Goal: Information Seeking & Learning: Compare options

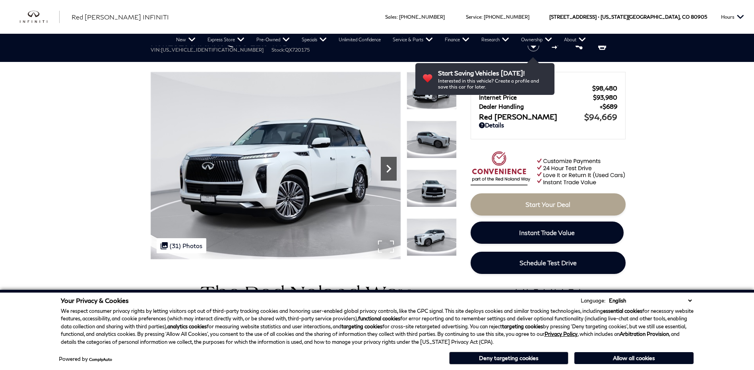
click at [388, 174] on icon "Next" at bounding box center [389, 169] width 16 height 16
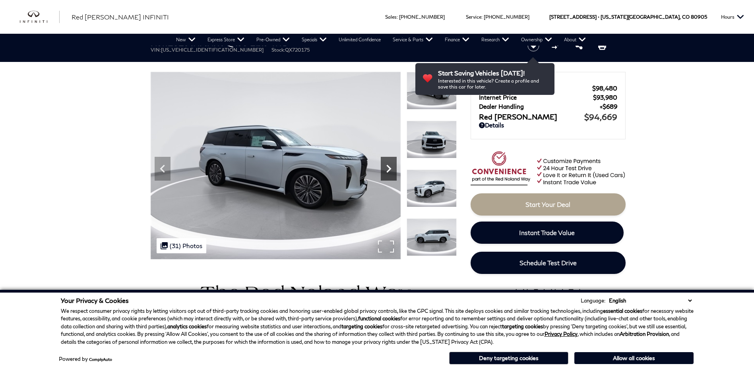
click at [388, 174] on icon "Next" at bounding box center [389, 169] width 16 height 16
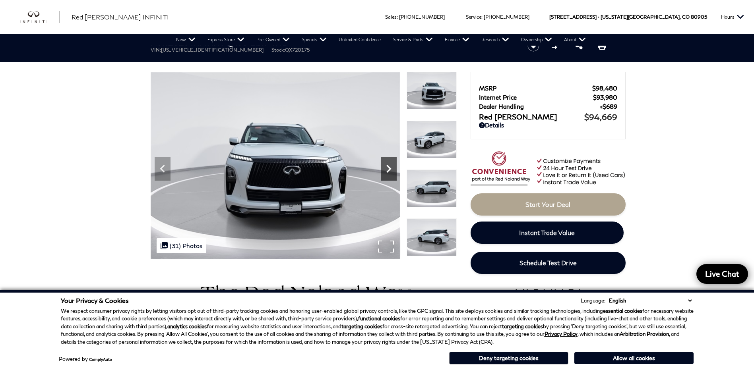
click at [386, 174] on icon "Next" at bounding box center [389, 169] width 16 height 16
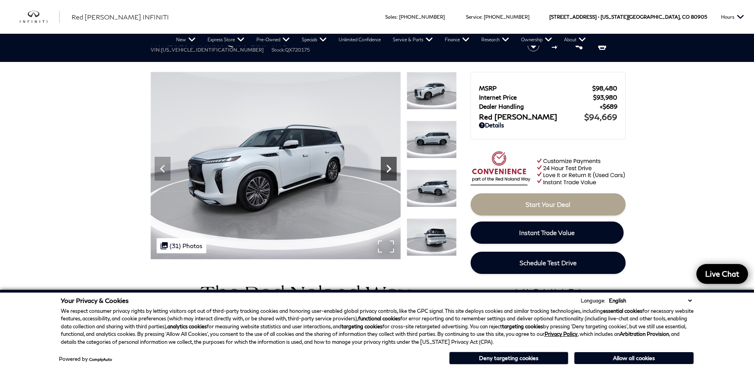
click at [386, 174] on icon "Next" at bounding box center [389, 169] width 16 height 16
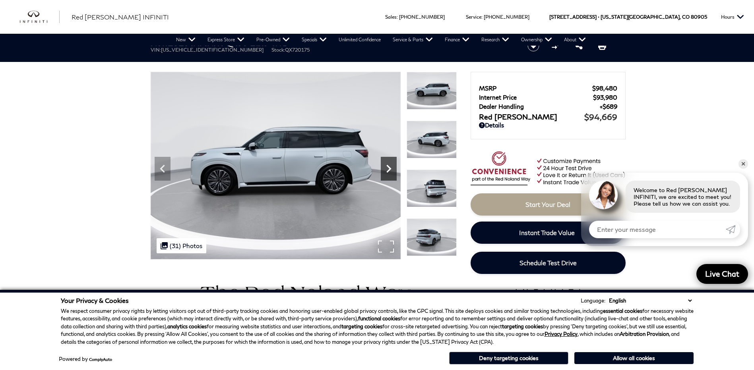
click at [386, 174] on icon "Next" at bounding box center [389, 169] width 16 height 16
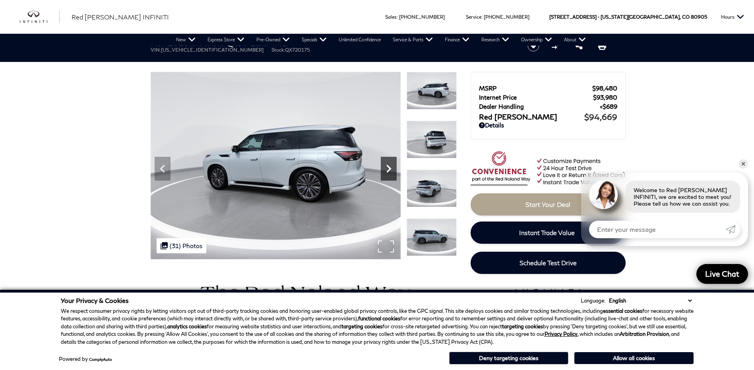
click at [386, 174] on icon "Next" at bounding box center [389, 169] width 16 height 16
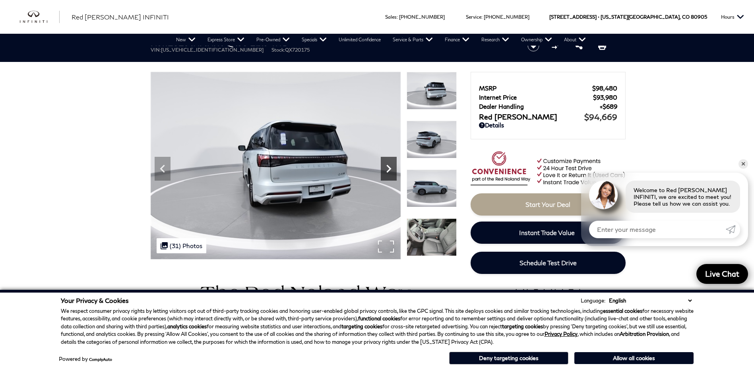
click at [386, 174] on icon "Next" at bounding box center [389, 169] width 16 height 16
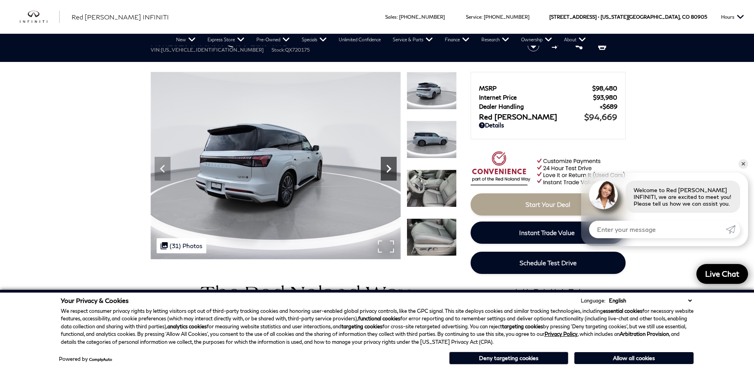
click at [386, 174] on icon "Next" at bounding box center [389, 169] width 16 height 16
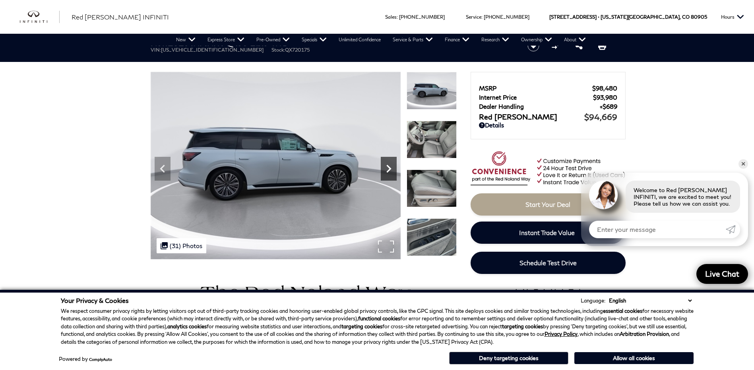
click at [386, 174] on icon "Next" at bounding box center [389, 169] width 16 height 16
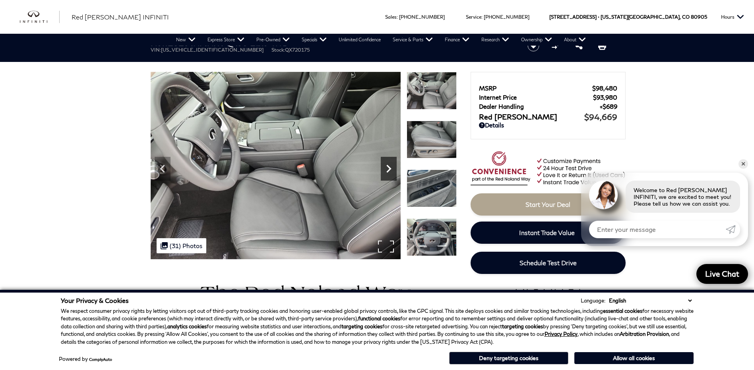
click at [386, 174] on icon "Next" at bounding box center [389, 169] width 16 height 16
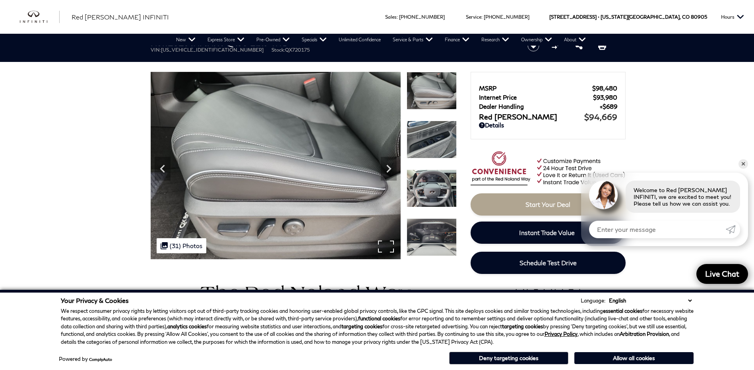
click at [385, 246] on img at bounding box center [276, 166] width 250 height 188
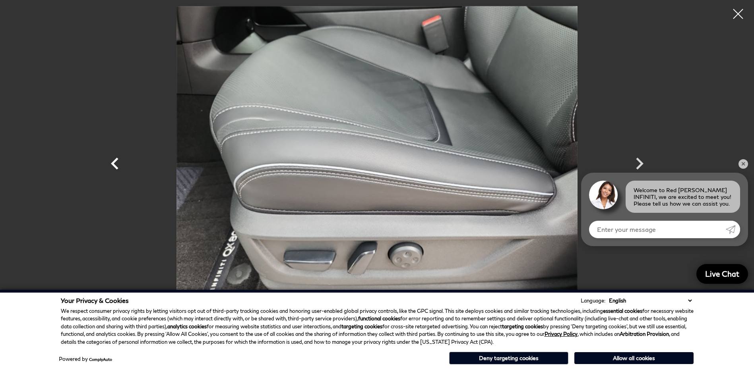
click at [112, 166] on icon "Previous" at bounding box center [115, 164] width 24 height 24
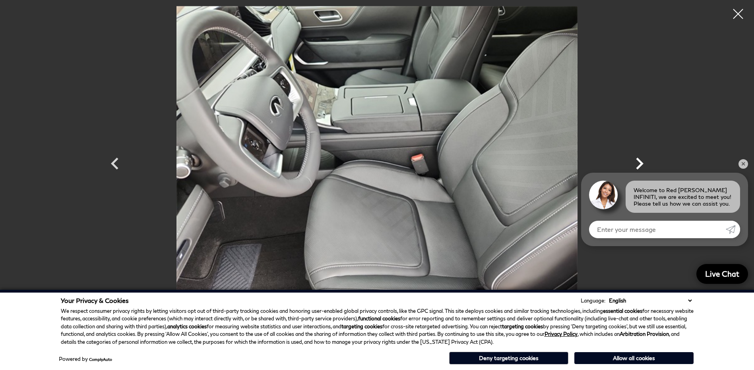
click at [640, 160] on icon "Next" at bounding box center [639, 164] width 24 height 24
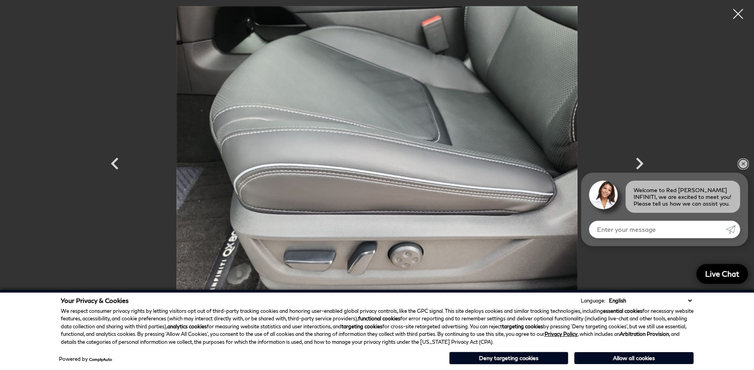
click at [743, 164] on link "✕" at bounding box center [743, 164] width 10 height 10
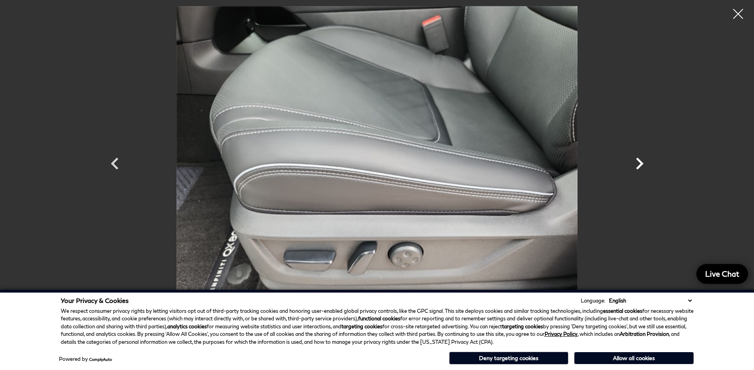
click at [639, 163] on icon "Next" at bounding box center [639, 164] width 24 height 24
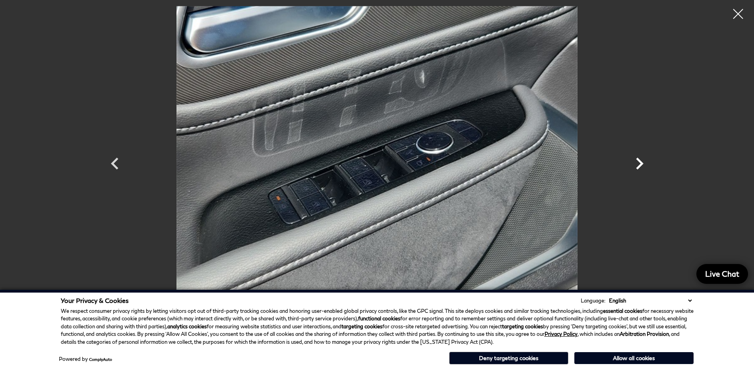
click at [639, 163] on icon "Next" at bounding box center [639, 164] width 24 height 24
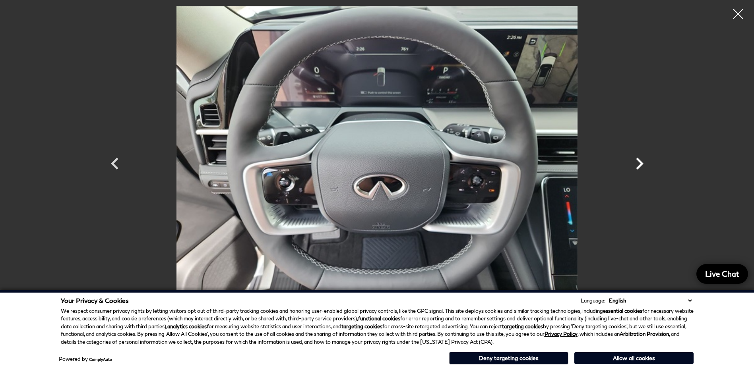
click at [639, 163] on icon "Next" at bounding box center [639, 164] width 24 height 24
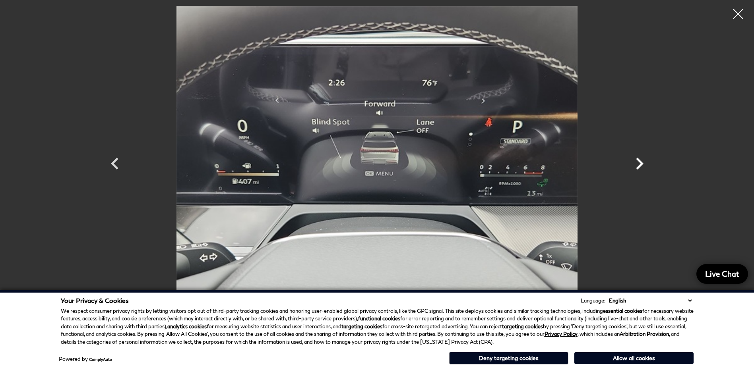
click at [639, 163] on icon "Next" at bounding box center [639, 164] width 24 height 24
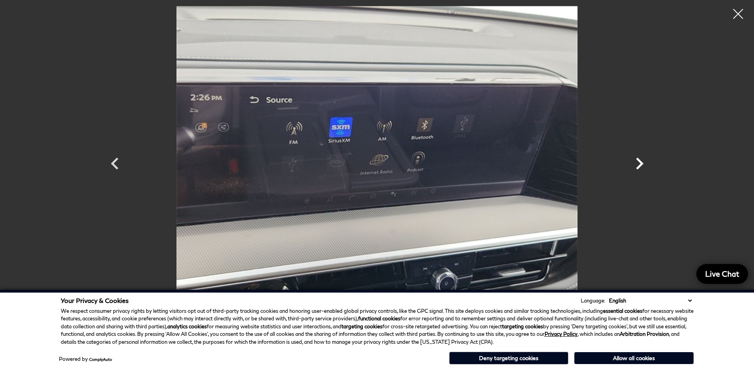
click at [639, 163] on icon "Next" at bounding box center [639, 164] width 24 height 24
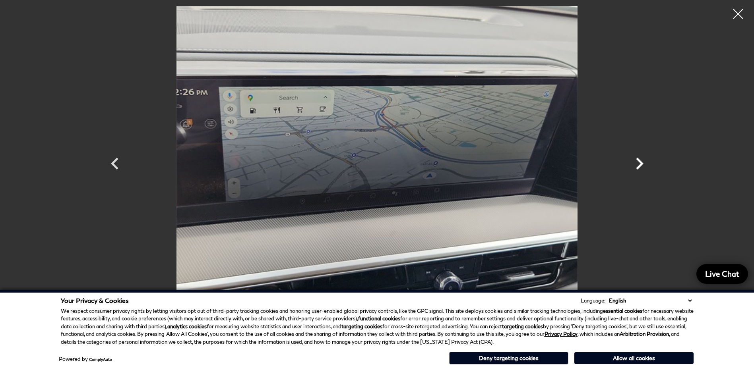
click at [639, 163] on icon "Next" at bounding box center [639, 164] width 24 height 24
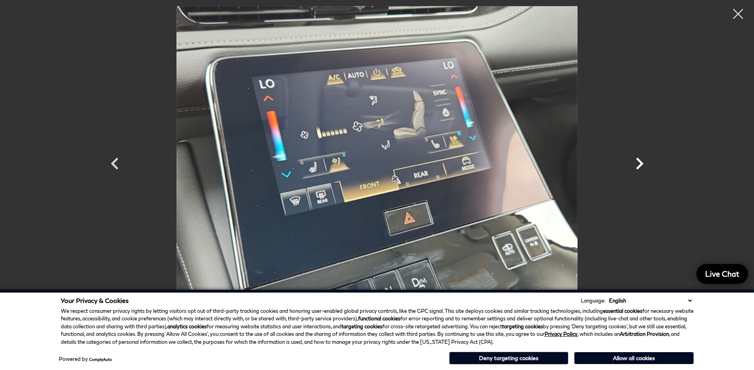
click at [639, 163] on icon "Next" at bounding box center [639, 164] width 24 height 24
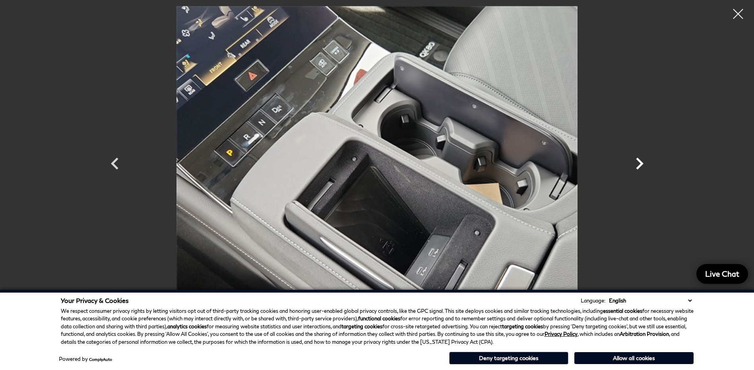
click at [642, 164] on icon "Next" at bounding box center [640, 164] width 8 height 12
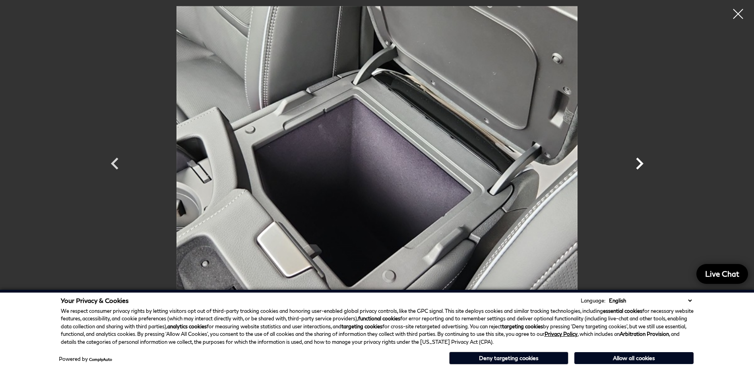
click at [641, 164] on icon "Next" at bounding box center [640, 164] width 8 height 12
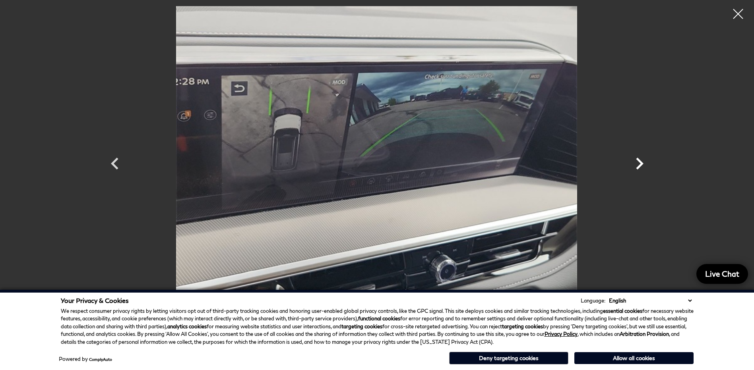
click at [640, 164] on icon "Next" at bounding box center [640, 164] width 8 height 12
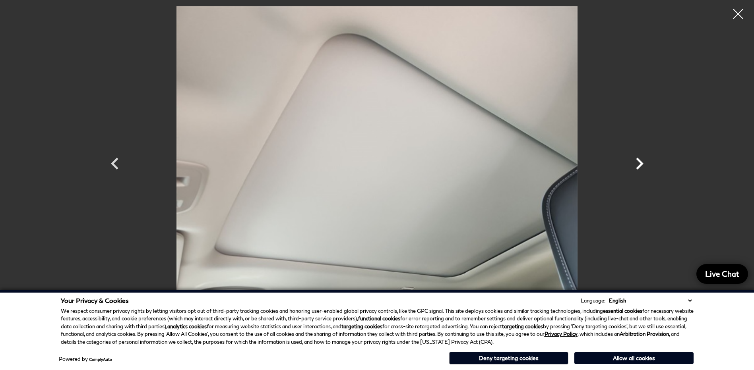
click at [640, 165] on icon "Next" at bounding box center [640, 164] width 8 height 12
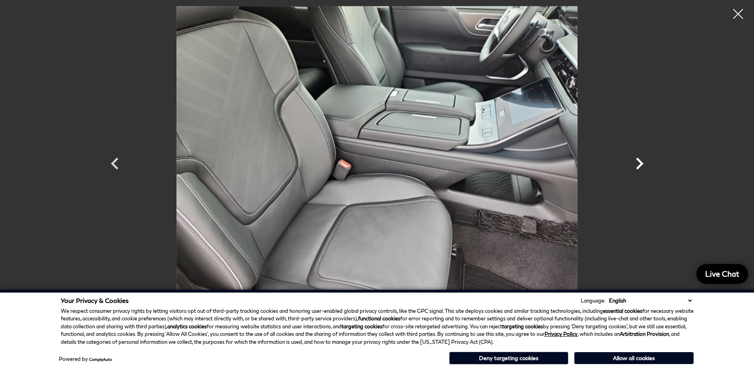
click at [639, 165] on icon "Next" at bounding box center [640, 164] width 8 height 12
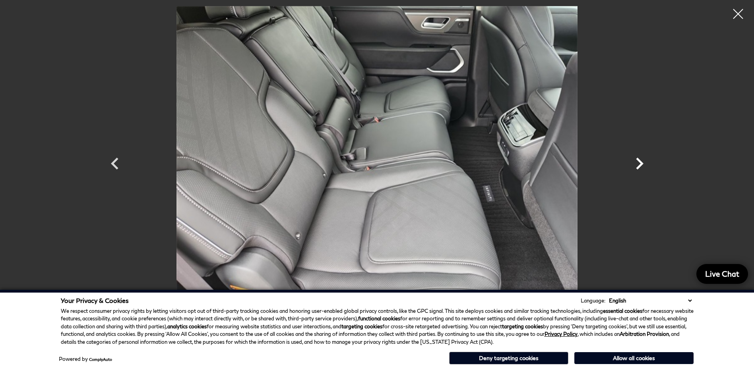
click at [639, 165] on icon "Next" at bounding box center [640, 164] width 8 height 12
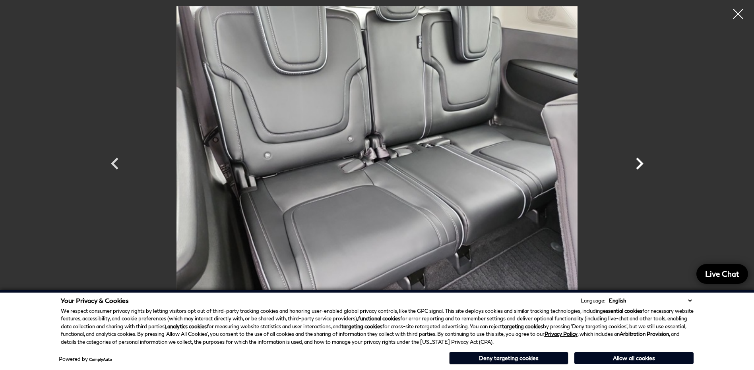
click at [639, 165] on icon "Next" at bounding box center [640, 164] width 8 height 12
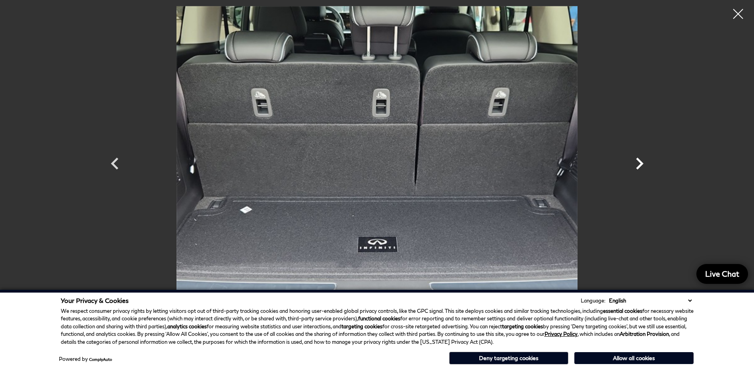
click at [639, 165] on icon "Next" at bounding box center [640, 164] width 8 height 12
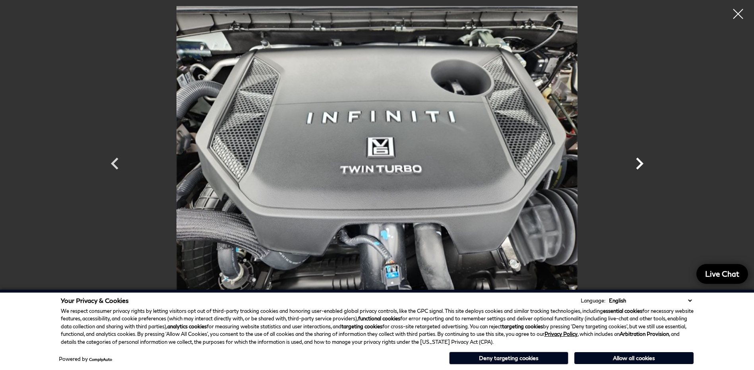
click at [639, 165] on icon "Next" at bounding box center [640, 164] width 8 height 12
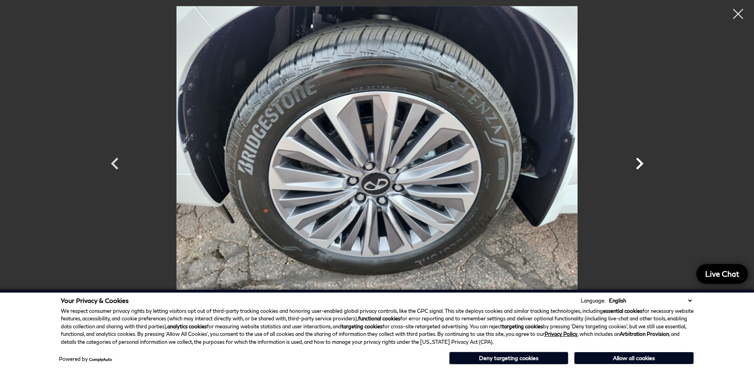
click at [639, 165] on icon "Next" at bounding box center [640, 164] width 8 height 12
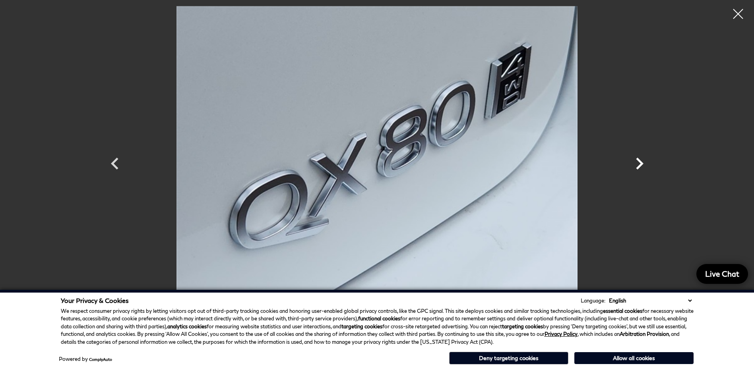
click at [639, 165] on icon "Next" at bounding box center [640, 164] width 8 height 12
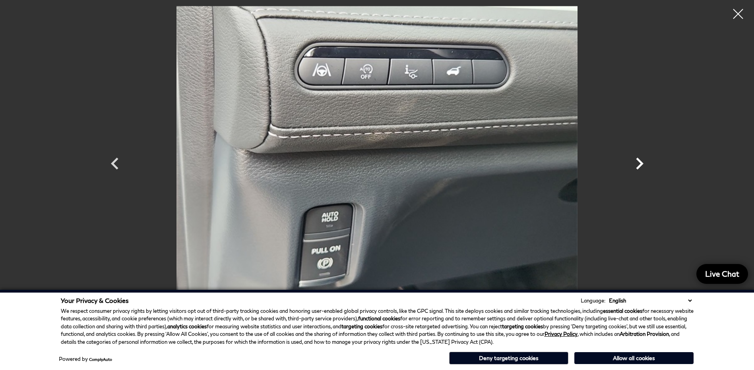
click at [639, 165] on icon "Next" at bounding box center [640, 164] width 8 height 12
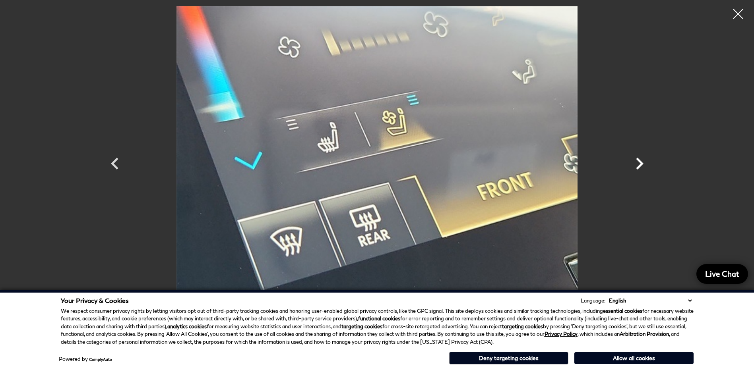
click at [638, 165] on icon "Next" at bounding box center [639, 164] width 24 height 24
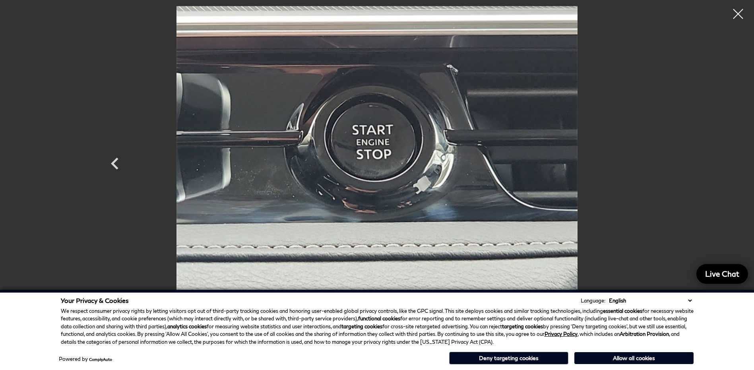
click at [638, 165] on div at bounding box center [377, 156] width 556 height 301
click at [734, 15] on div at bounding box center [737, 14] width 21 height 21
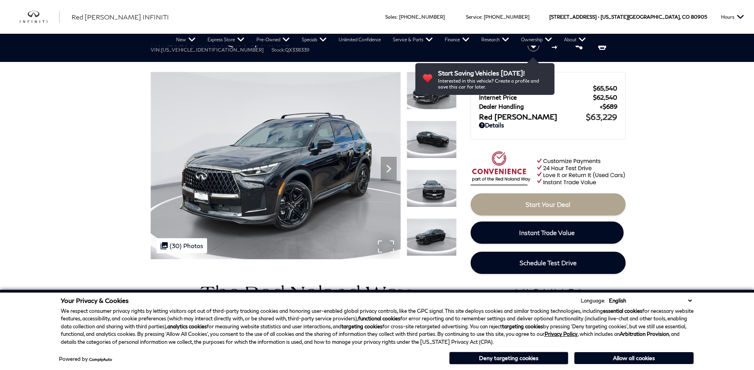
click at [252, 246] on img at bounding box center [276, 166] width 250 height 188
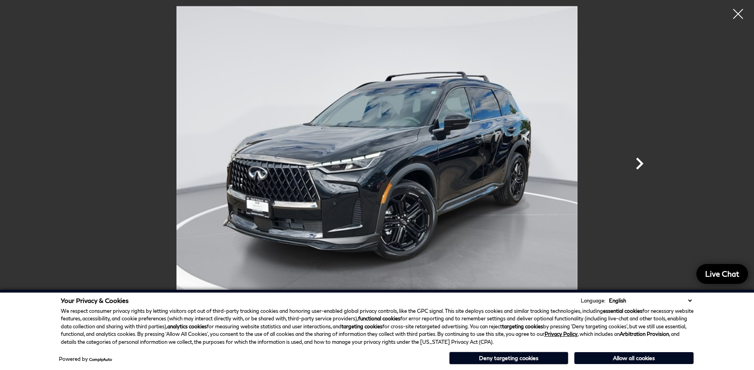
click at [639, 161] on icon "Next" at bounding box center [640, 164] width 8 height 12
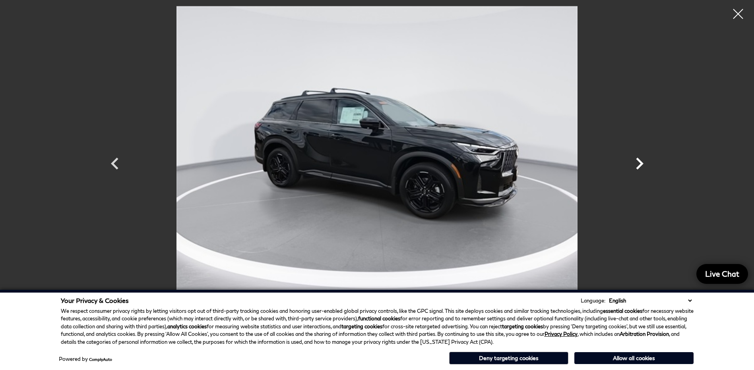
click at [638, 165] on icon "Next" at bounding box center [639, 164] width 24 height 24
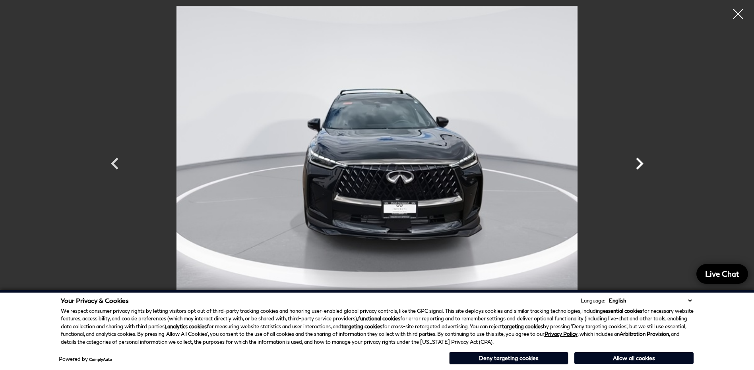
click at [637, 167] on icon "Next" at bounding box center [639, 164] width 24 height 24
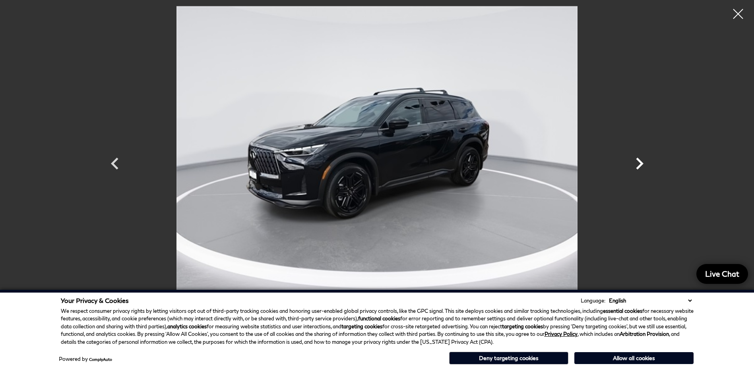
click at [640, 161] on icon "Next" at bounding box center [640, 164] width 8 height 12
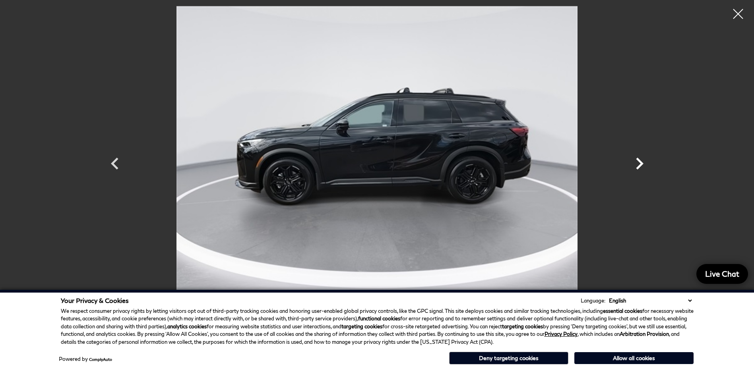
click at [640, 161] on icon "Next" at bounding box center [640, 164] width 8 height 12
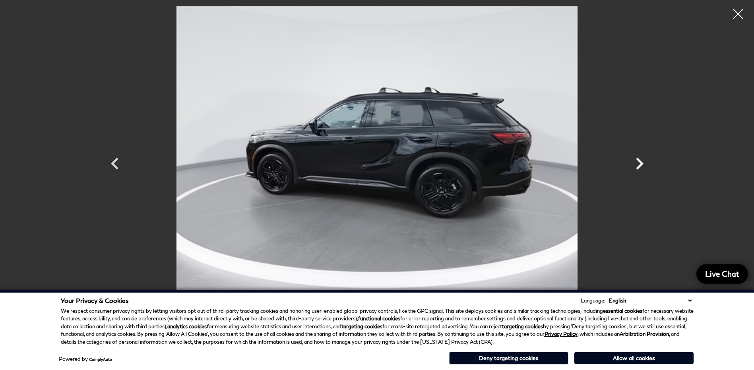
click at [640, 161] on icon "Next" at bounding box center [640, 164] width 8 height 12
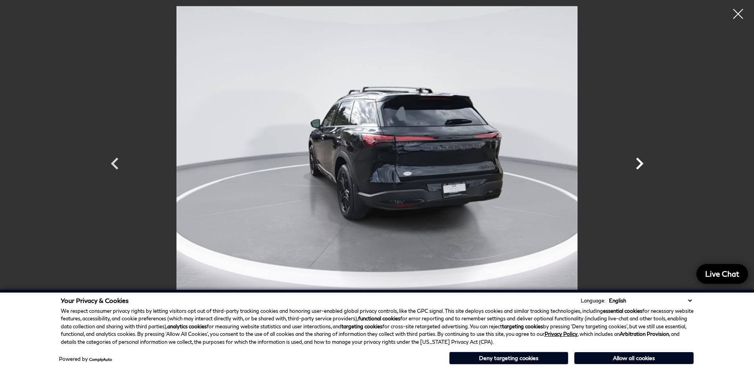
click at [640, 161] on icon "Next" at bounding box center [640, 164] width 8 height 12
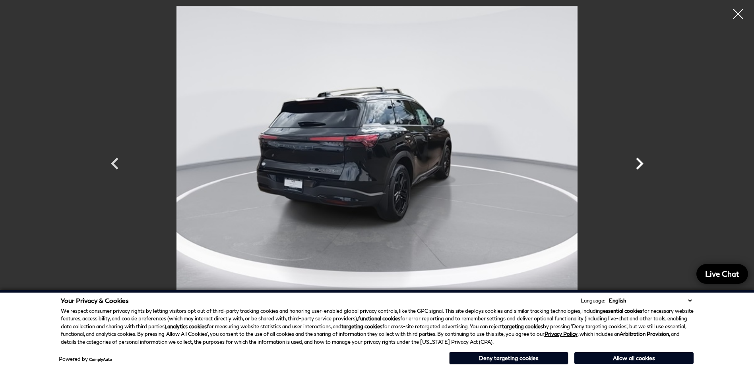
click at [640, 161] on icon "Next" at bounding box center [640, 164] width 8 height 12
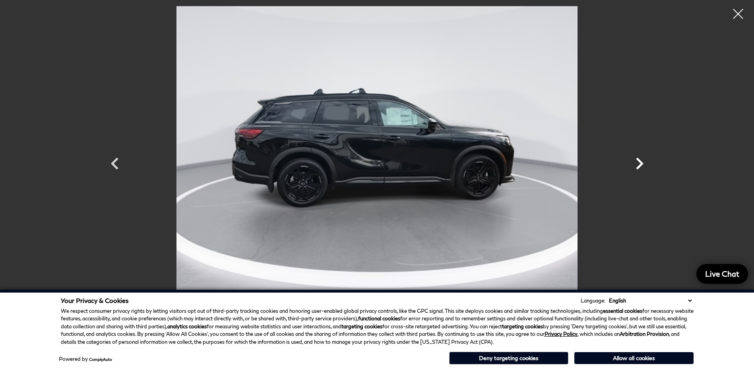
click at [640, 161] on icon "Next" at bounding box center [640, 164] width 8 height 12
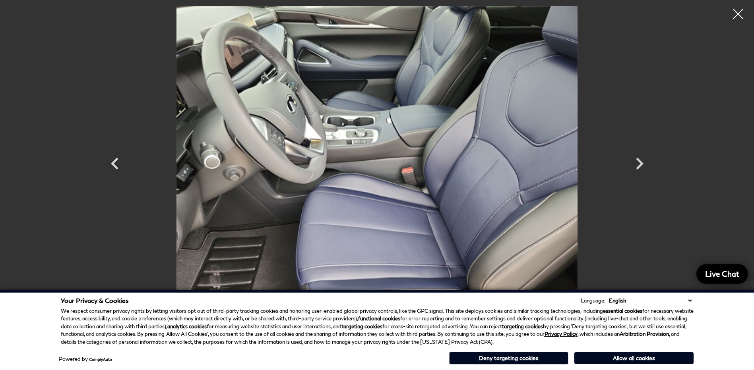
click at [735, 13] on div at bounding box center [737, 14] width 21 height 21
